Goal: Information Seeking & Learning: Learn about a topic

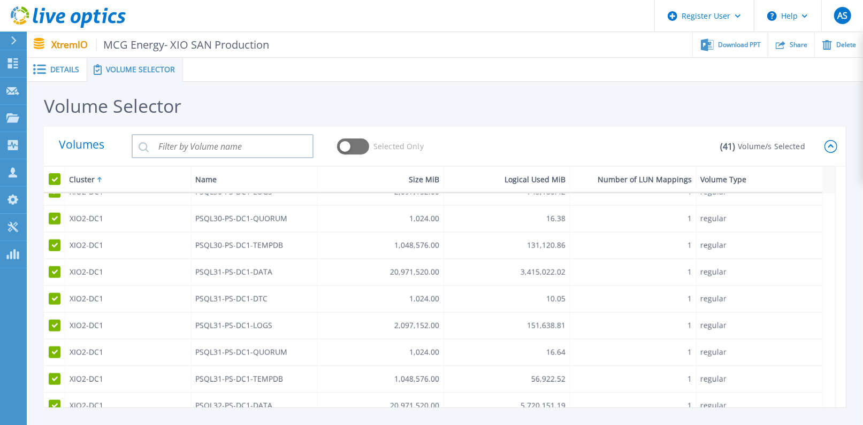
click at [830, 150] on icon at bounding box center [831, 146] width 13 height 13
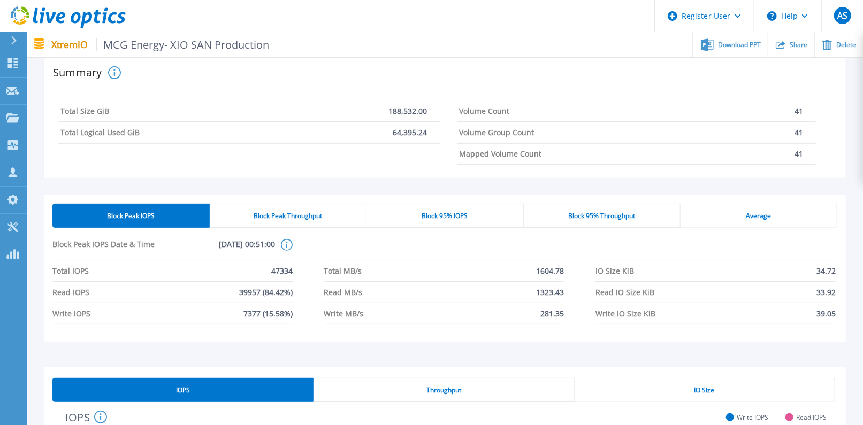
scroll to position [238, 0]
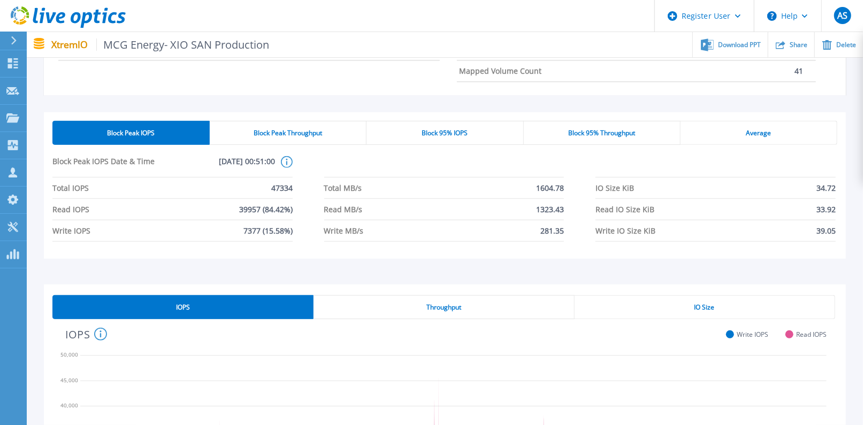
click at [297, 120] on div "Block Peak IOPS Block Peak Throughput Block 95% IOPS Block 95% Throughput Avera…" at bounding box center [445, 185] width 802 height 147
click at [300, 125] on div "Block Peak Throughput" at bounding box center [288, 133] width 157 height 24
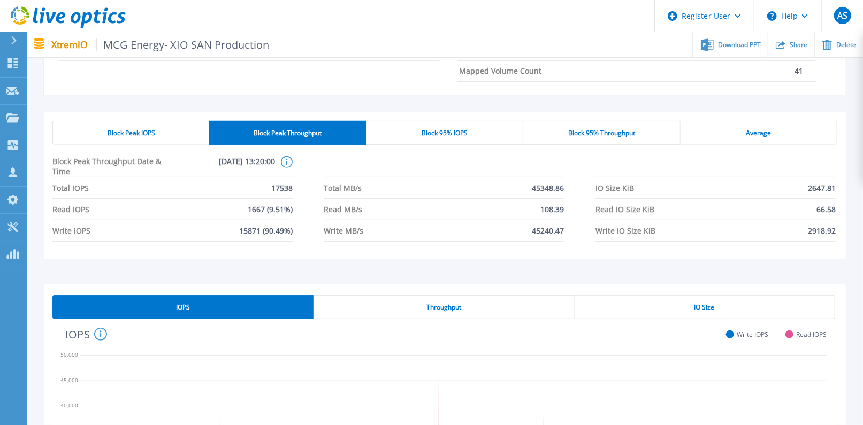
click at [121, 124] on div "Block Peak IOPS" at bounding box center [130, 133] width 157 height 24
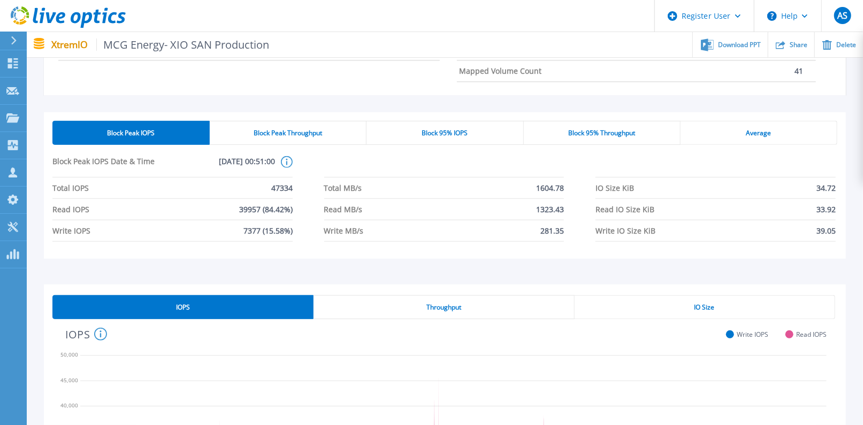
click at [226, 128] on div "Block Peak Throughput" at bounding box center [288, 133] width 157 height 24
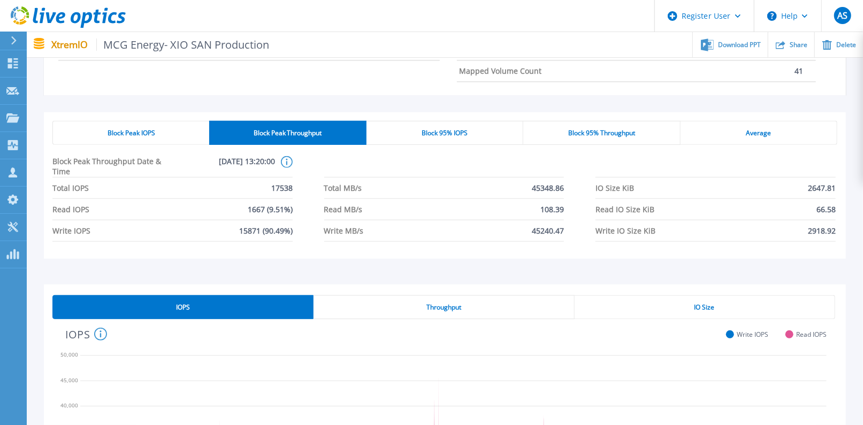
click at [176, 135] on div "Block Peak IOPS" at bounding box center [130, 133] width 157 height 24
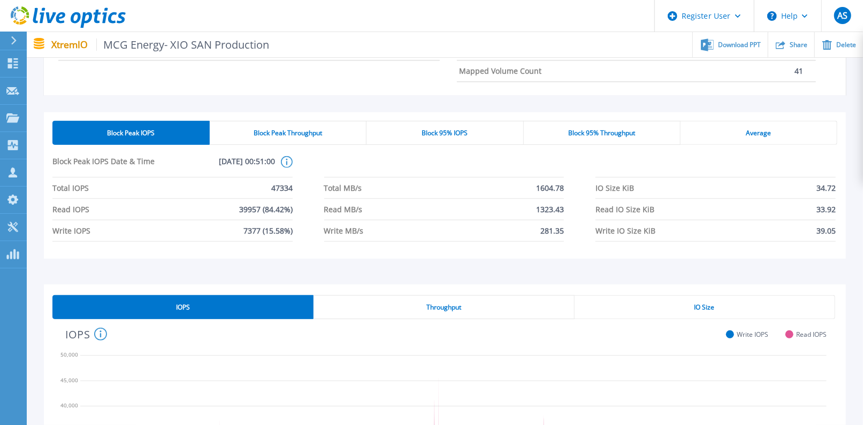
click at [239, 137] on div "Block Peak Throughput" at bounding box center [288, 133] width 157 height 24
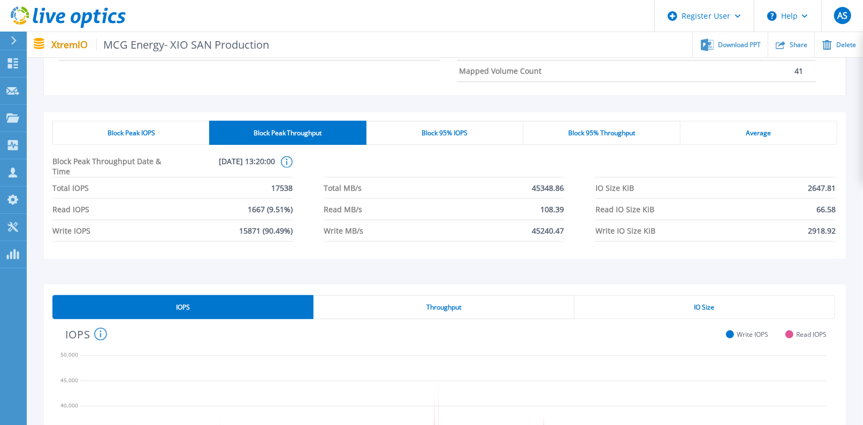
click at [150, 129] on span "Block Peak IOPS" at bounding box center [132, 133] width 48 height 9
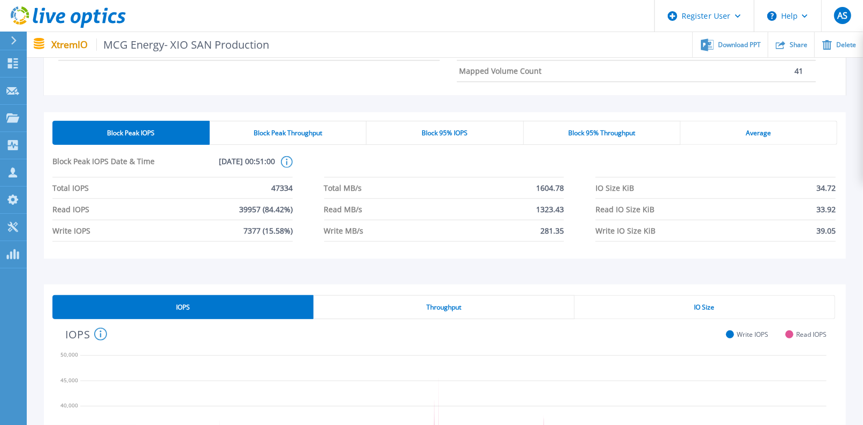
click at [259, 129] on span "Block Peak Throughput" at bounding box center [288, 133] width 68 height 9
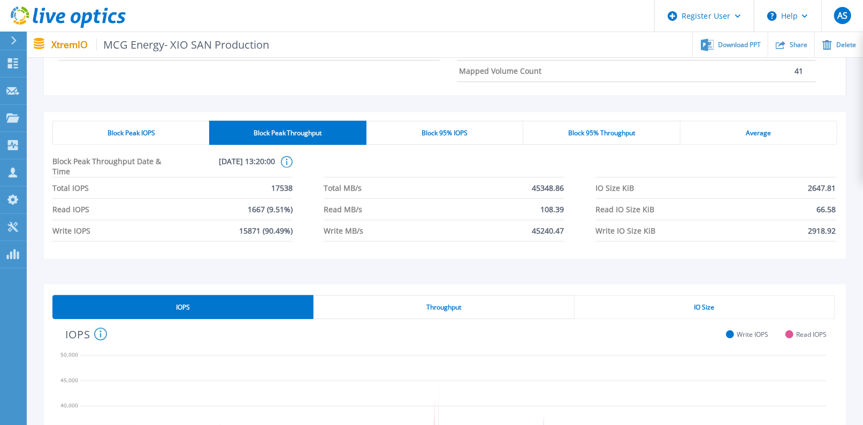
click at [188, 132] on div "Block Peak IOPS" at bounding box center [130, 133] width 157 height 24
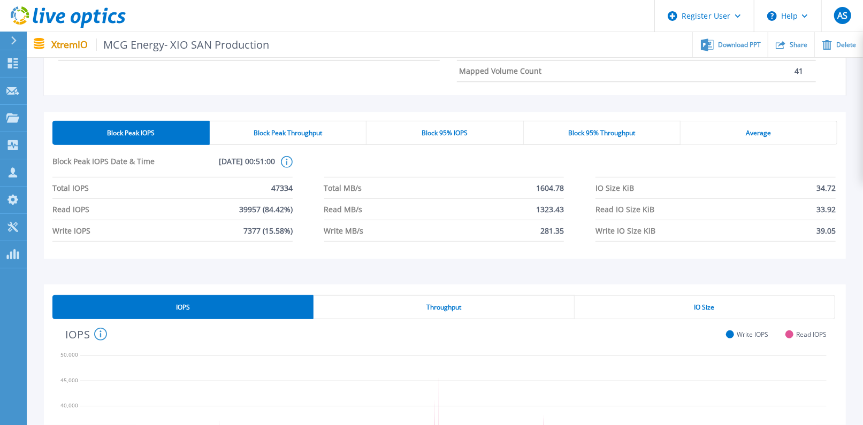
click at [237, 130] on div "Block Peak Throughput" at bounding box center [288, 133] width 157 height 24
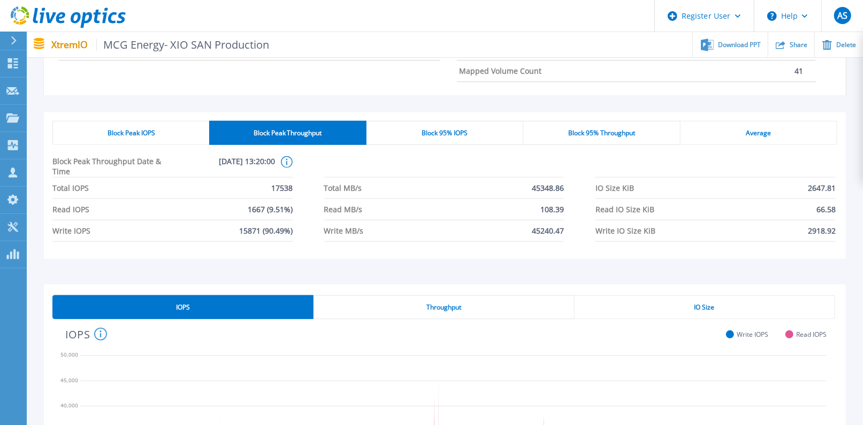
click at [196, 132] on div "Block Peak IOPS" at bounding box center [130, 133] width 157 height 24
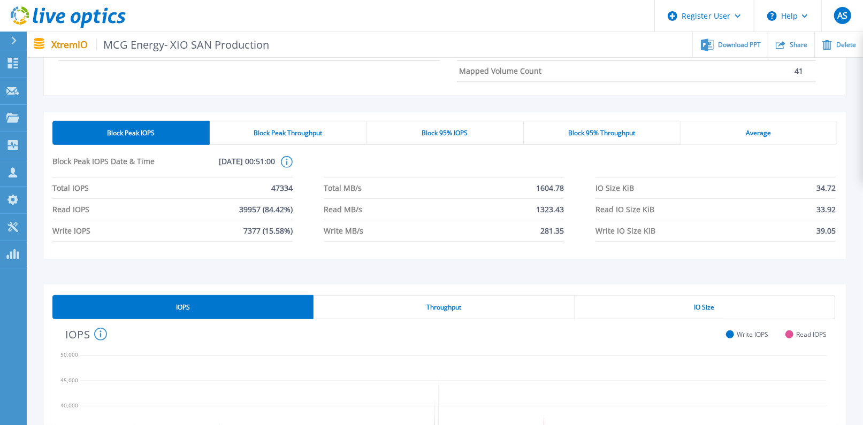
click at [241, 132] on div "Block Peak Throughput" at bounding box center [288, 133] width 157 height 24
